Goal: Task Accomplishment & Management: Manage account settings

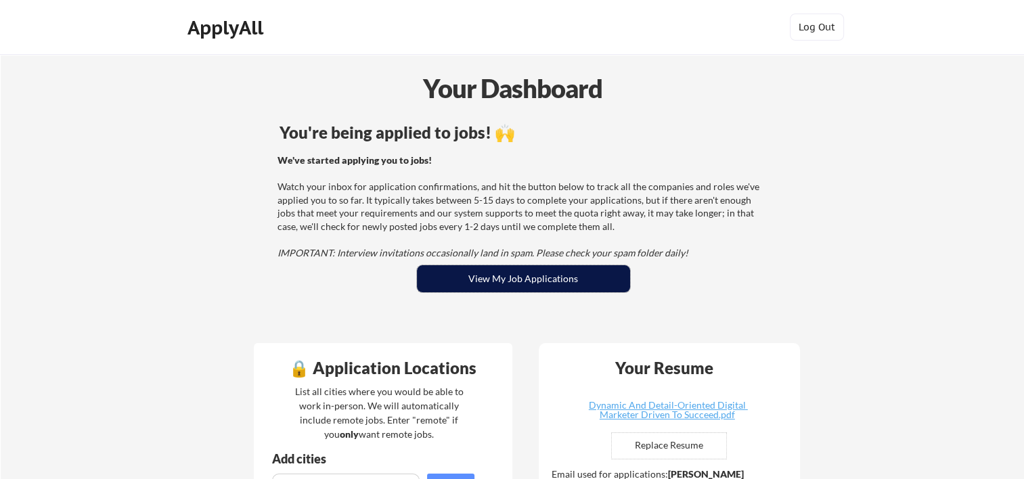
click at [531, 284] on button "View My Job Applications" at bounding box center [523, 278] width 213 height 27
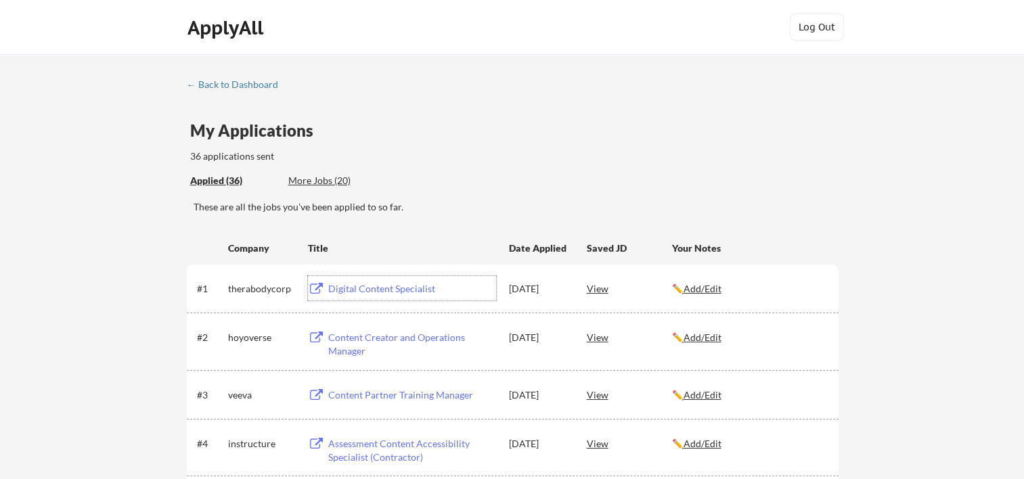
click at [403, 288] on div "Digital Content Specialist" at bounding box center [412, 289] width 168 height 14
click at [596, 284] on div "View" at bounding box center [629, 288] width 85 height 24
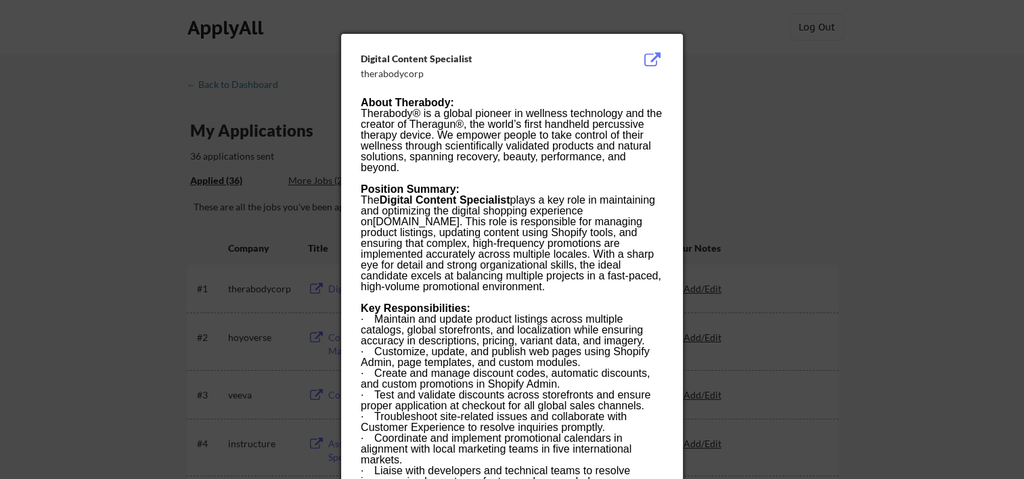
click at [762, 73] on div at bounding box center [512, 239] width 1024 height 479
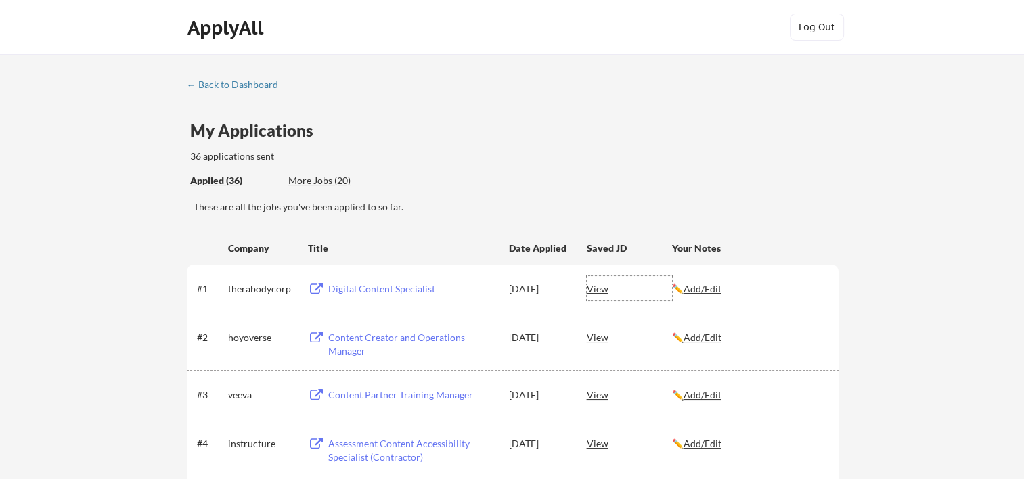
click at [601, 280] on div "View" at bounding box center [629, 288] width 85 height 24
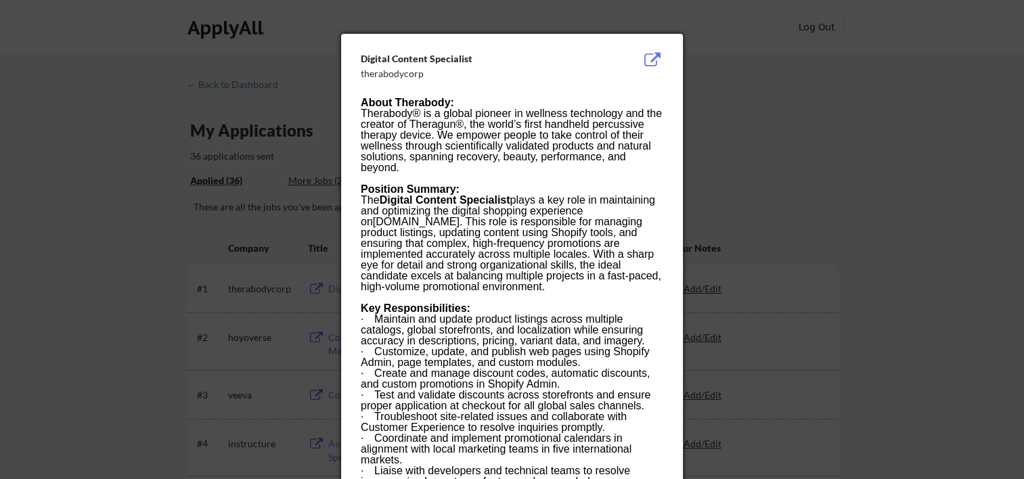
click at [648, 56] on button at bounding box center [652, 60] width 21 height 16
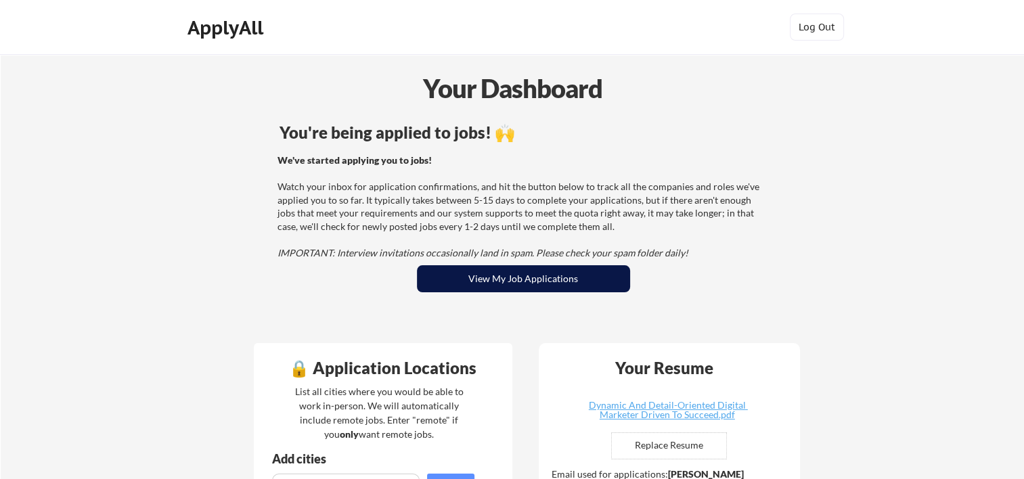
click at [548, 269] on button "View My Job Applications" at bounding box center [523, 278] width 213 height 27
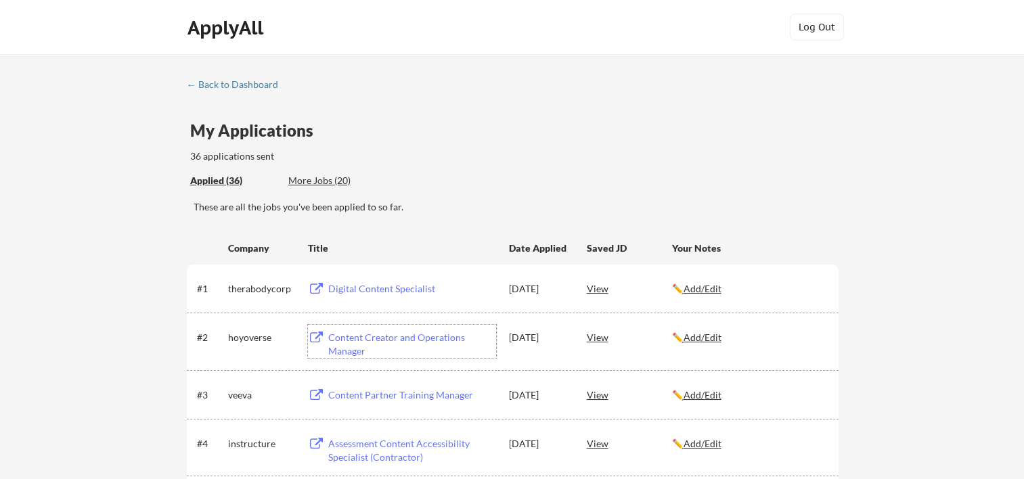
click at [374, 336] on div "Content Creator and Operations Manager" at bounding box center [412, 344] width 168 height 26
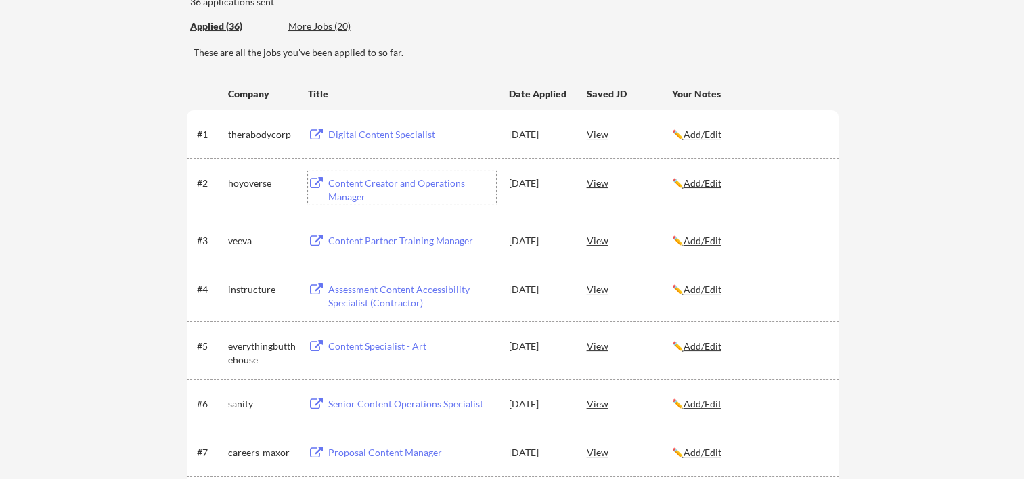
scroll to position [180, 0]
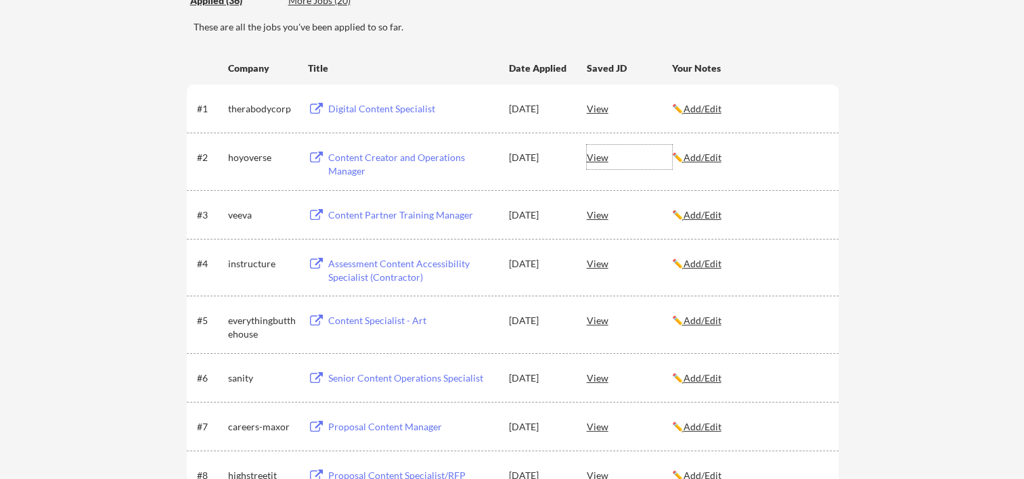
click at [612, 156] on div "View" at bounding box center [629, 157] width 85 height 24
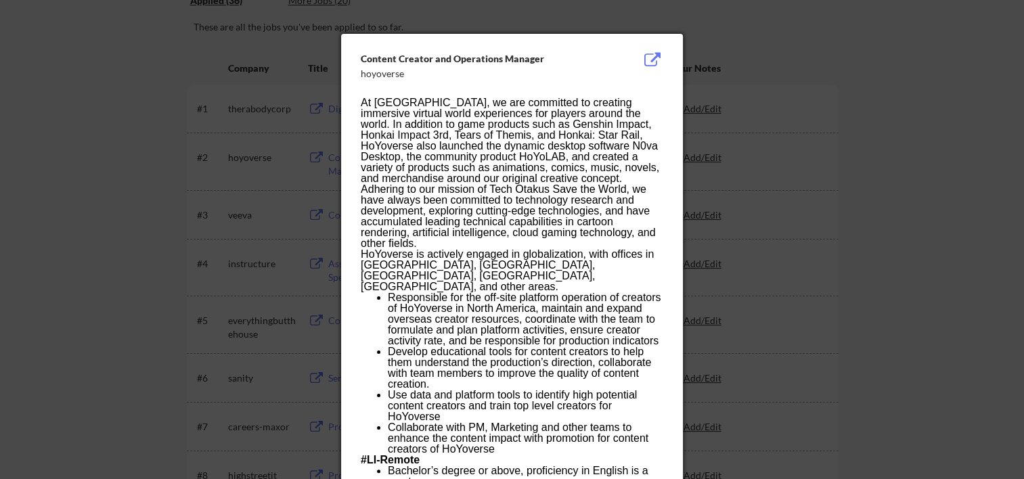
click at [920, 108] on div at bounding box center [512, 239] width 1024 height 479
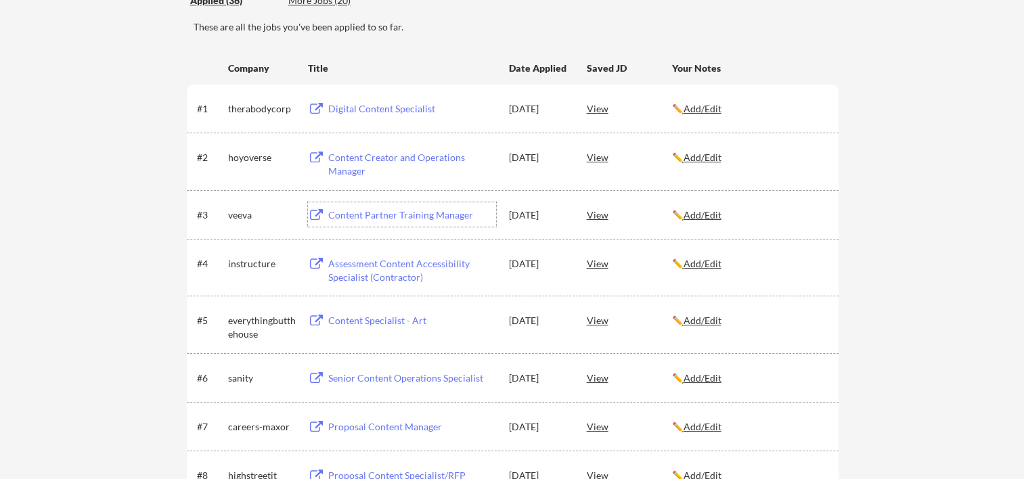
click at [409, 219] on div "Content Partner Training Manager" at bounding box center [412, 215] width 168 height 14
click at [366, 267] on div "Assessment Content Accessibility Specialist (Contractor)" at bounding box center [412, 270] width 168 height 26
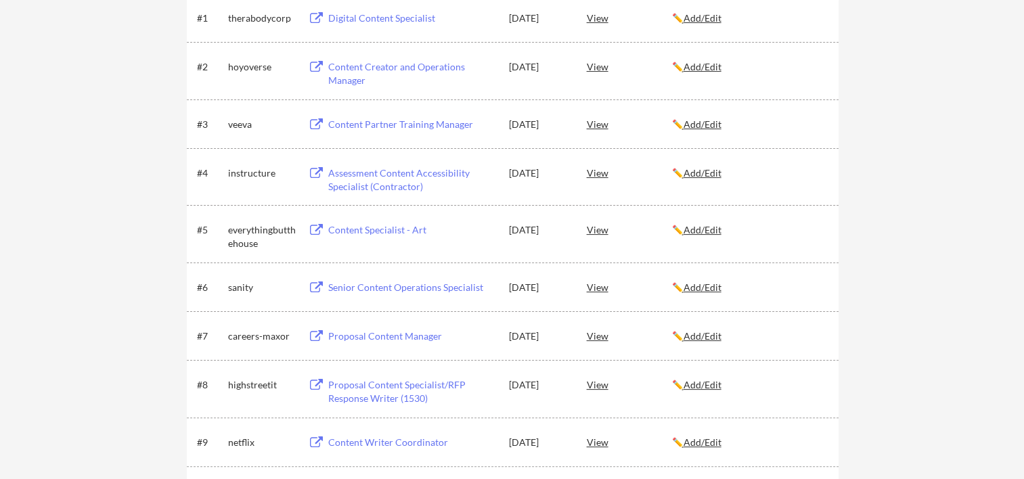
click at [376, 173] on div "Assessment Content Accessibility Specialist (Contractor)" at bounding box center [412, 180] width 168 height 26
click at [386, 229] on div "Content Specialist - Art" at bounding box center [412, 230] width 168 height 14
click at [363, 280] on div "Senior Content Operations Specialist" at bounding box center [410, 287] width 171 height 24
click at [393, 290] on div "Senior Content Operations Specialist" at bounding box center [412, 288] width 168 height 14
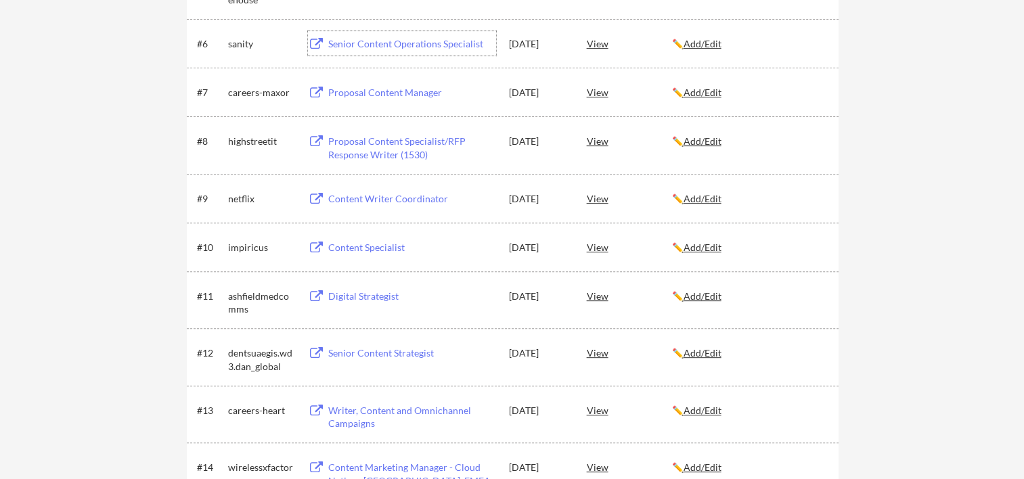
scroll to position [542, 0]
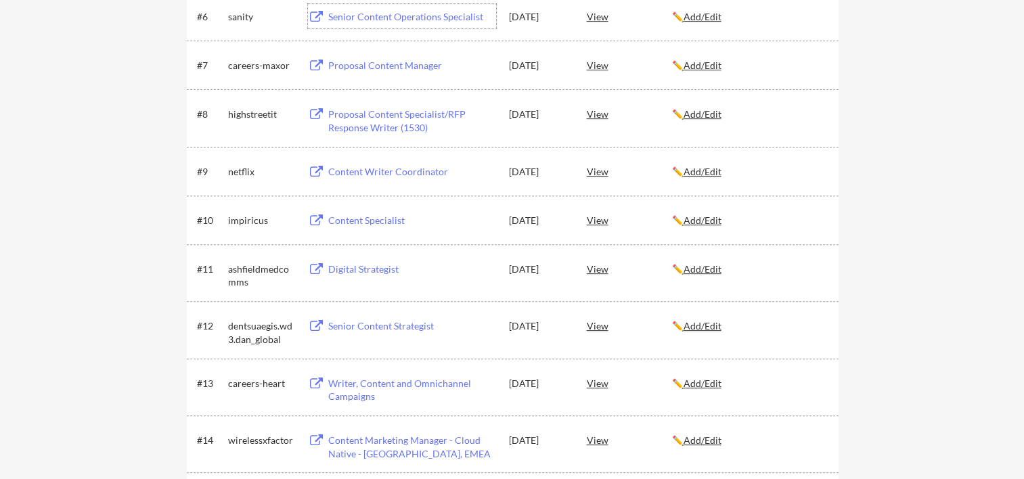
click at [396, 70] on div "Proposal Content Manager" at bounding box center [412, 66] width 168 height 14
click at [362, 110] on div "Proposal Content Specialist/RFP Response Writer (1530)" at bounding box center [412, 121] width 168 height 26
click at [403, 125] on div "Proposal Content Specialist/RFP Response Writer (1530)" at bounding box center [412, 121] width 168 height 26
click at [369, 171] on div "Content Writer Coordinator" at bounding box center [412, 172] width 168 height 14
click at [360, 220] on div "Content Specialist" at bounding box center [412, 221] width 168 height 14
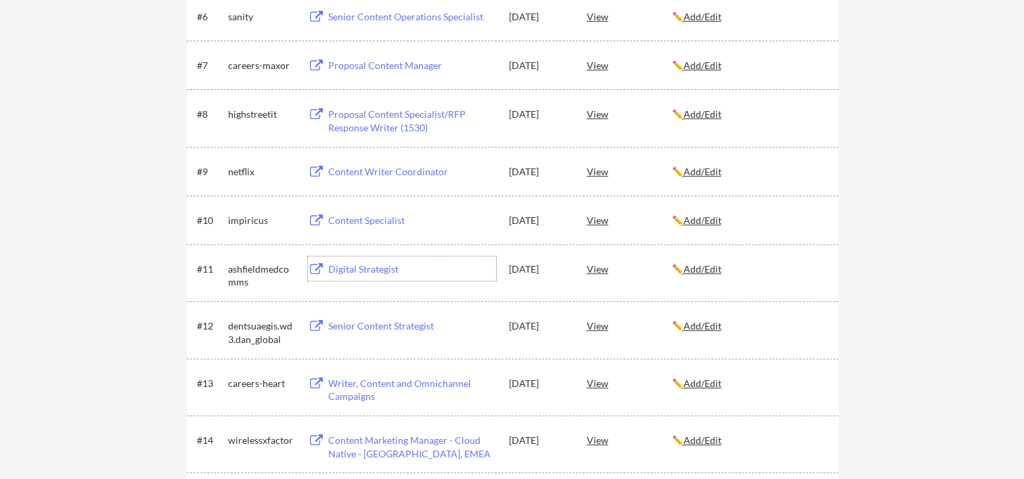
click at [343, 271] on div "Digital Strategist" at bounding box center [412, 270] width 168 height 14
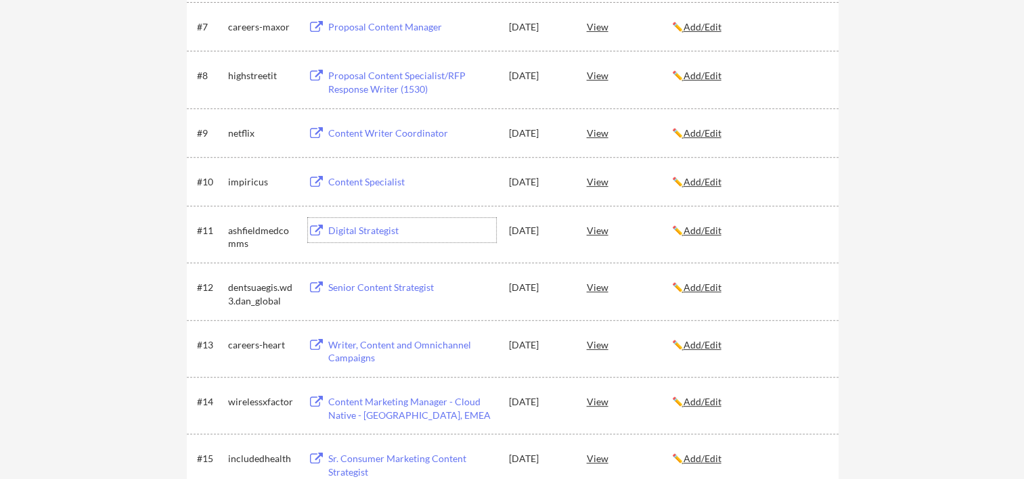
scroll to position [632, 0]
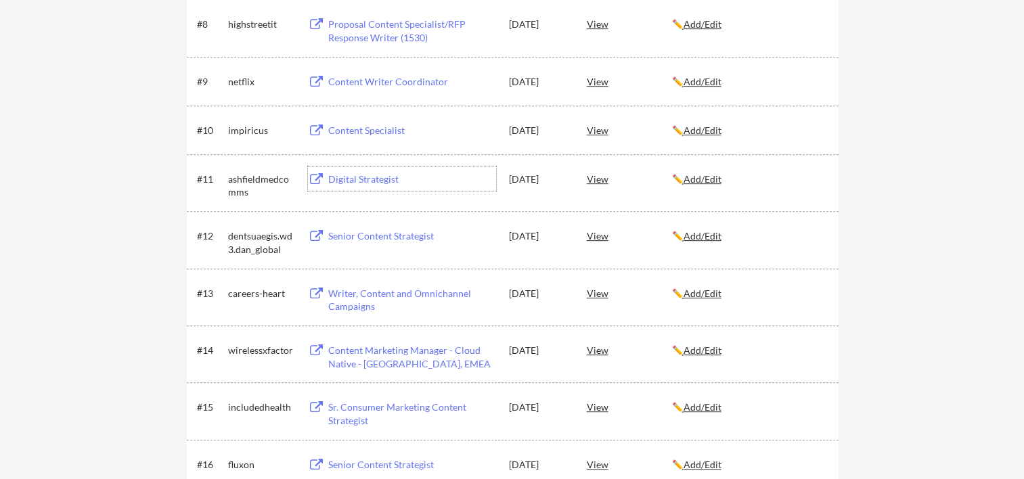
click at [389, 293] on div "Writer, Content and Omnichannel Campaigns" at bounding box center [412, 300] width 168 height 26
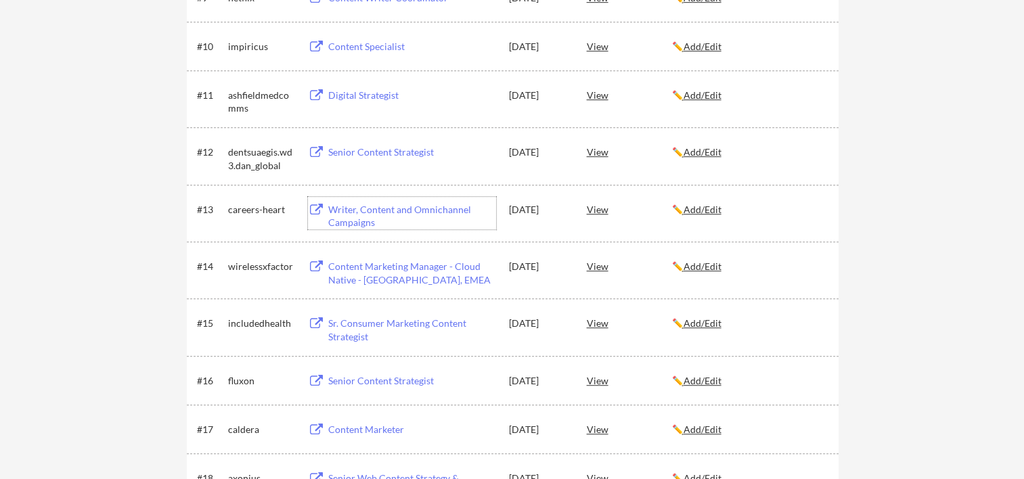
scroll to position [722, 0]
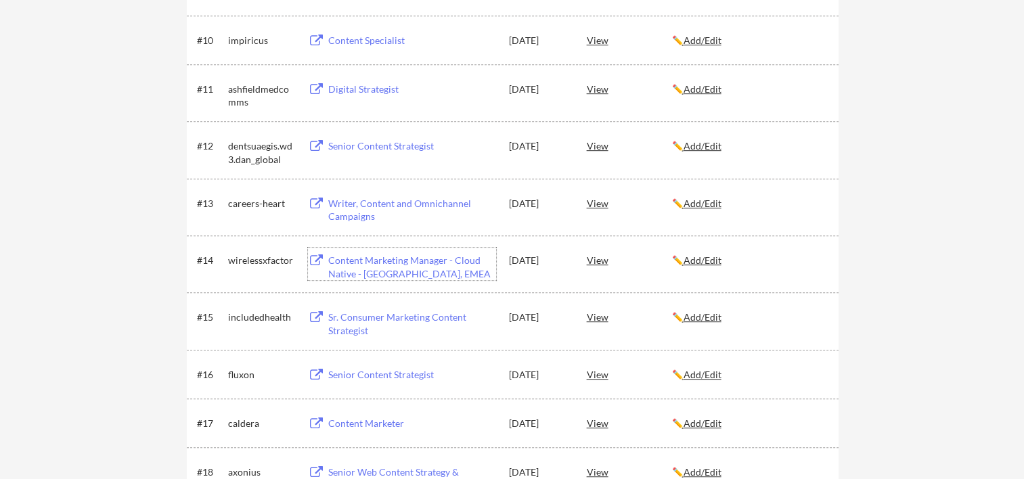
click at [382, 270] on div "Content Marketing Manager - Cloud Native - [GEOGRAPHIC_DATA], EMEA" at bounding box center [412, 267] width 168 height 26
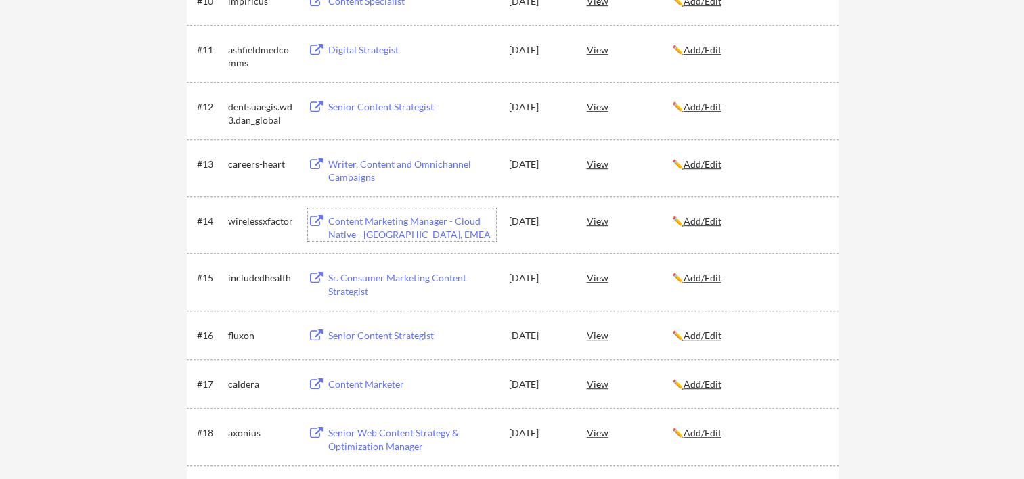
scroll to position [812, 0]
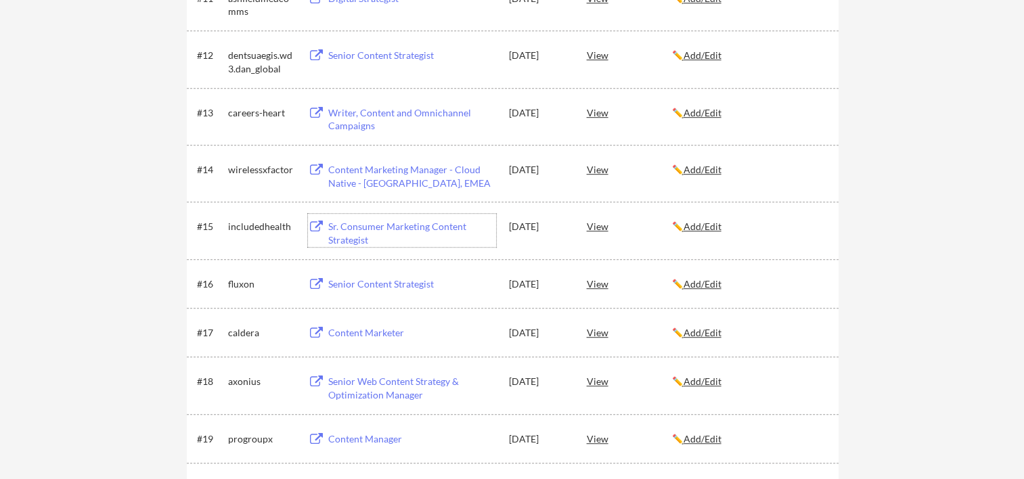
click at [386, 224] on div "Sr. Consumer Marketing Content Strategist" at bounding box center [412, 233] width 168 height 26
click at [379, 282] on div "Senior Content Strategist" at bounding box center [412, 285] width 168 height 14
click at [361, 328] on div "Content Marketer" at bounding box center [412, 333] width 168 height 14
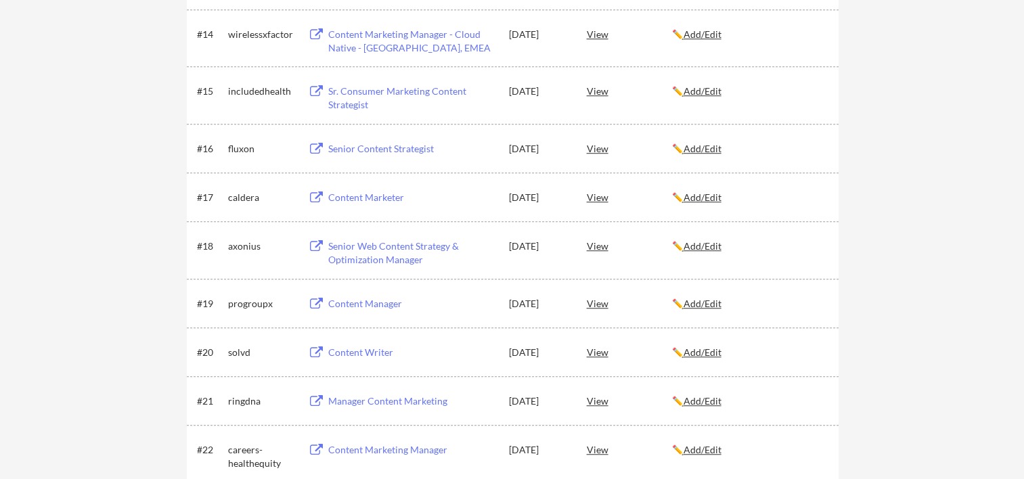
scroll to position [992, 0]
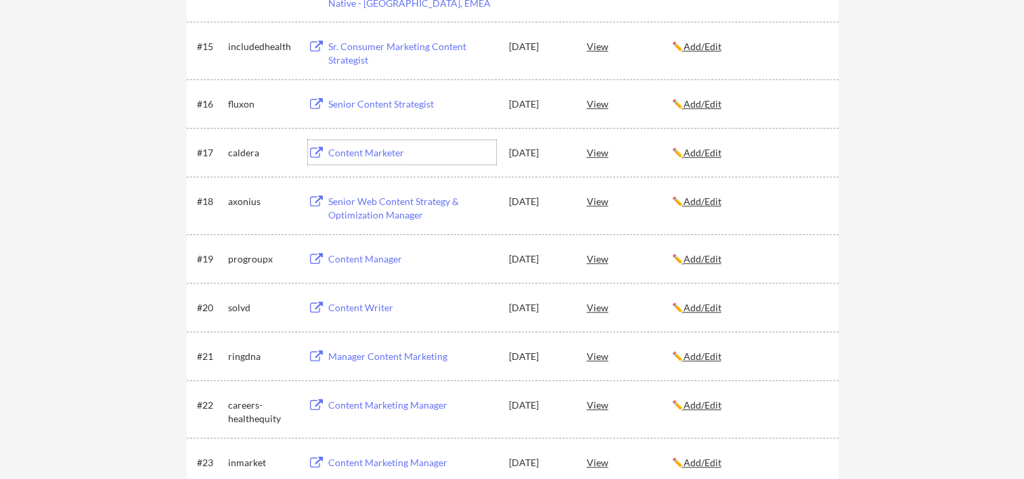
click at [349, 149] on div "Content Marketer" at bounding box center [412, 153] width 168 height 14
click at [403, 203] on div "Senior Web Content Strategy & Optimization Manager" at bounding box center [412, 208] width 168 height 26
click at [368, 255] on div "Content Manager" at bounding box center [412, 259] width 168 height 14
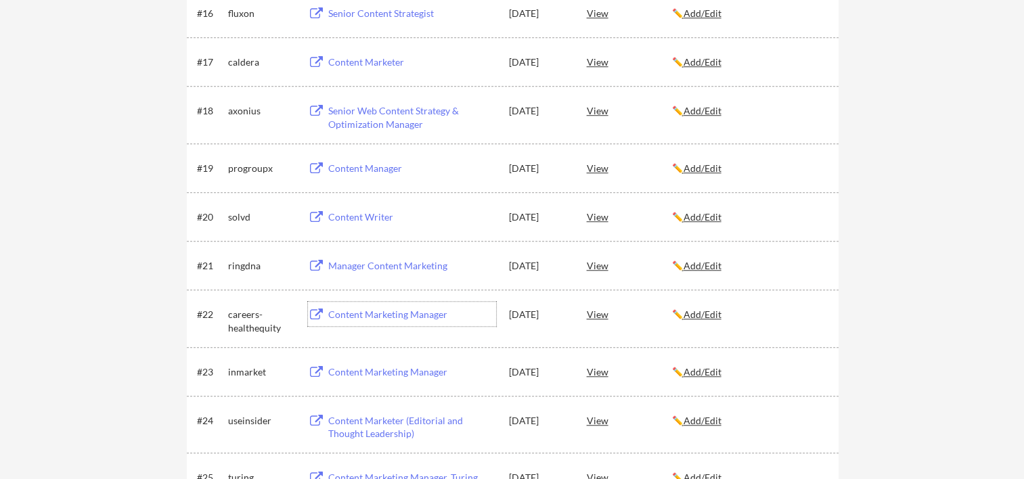
click at [377, 317] on div "Content Marketing Manager" at bounding box center [412, 315] width 168 height 14
click at [378, 313] on div "Content Marketing Manager" at bounding box center [412, 315] width 168 height 14
click at [384, 382] on div "Content Marketing Manager" at bounding box center [410, 371] width 171 height 24
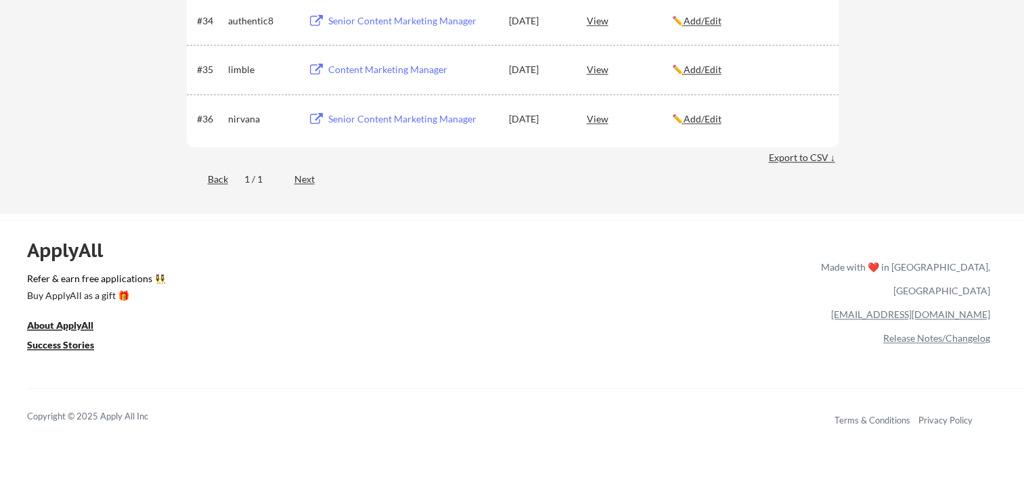
scroll to position [1985, 0]
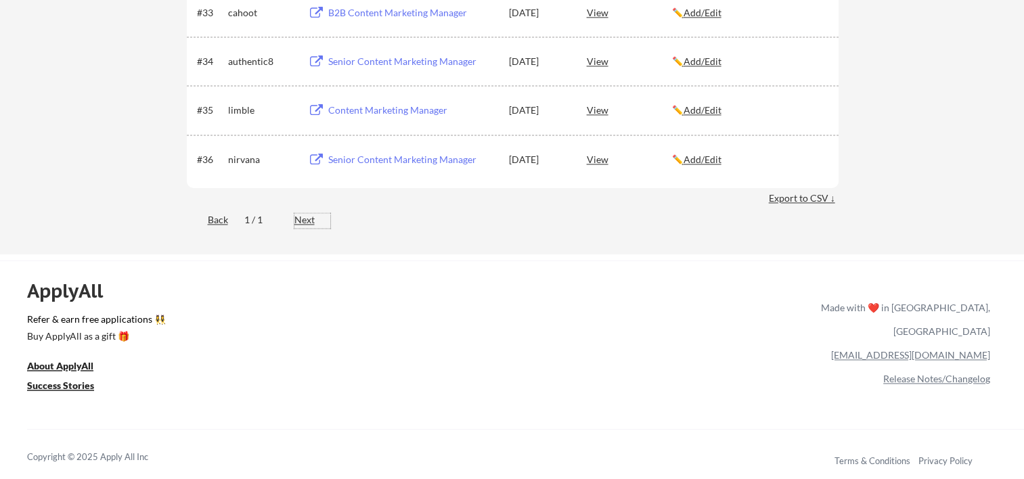
click at [309, 225] on div "Next" at bounding box center [312, 220] width 36 height 14
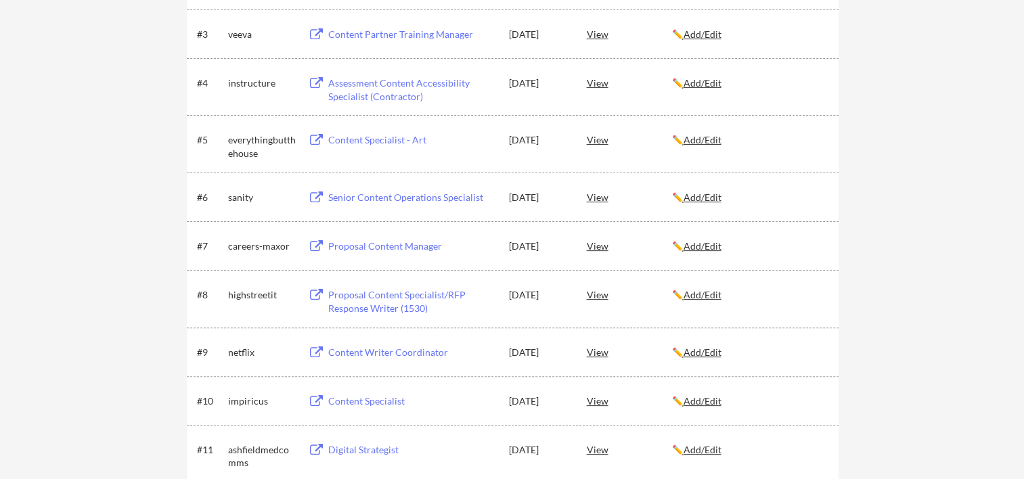
scroll to position [0, 0]
